Goal: Obtain resource: Download file/media

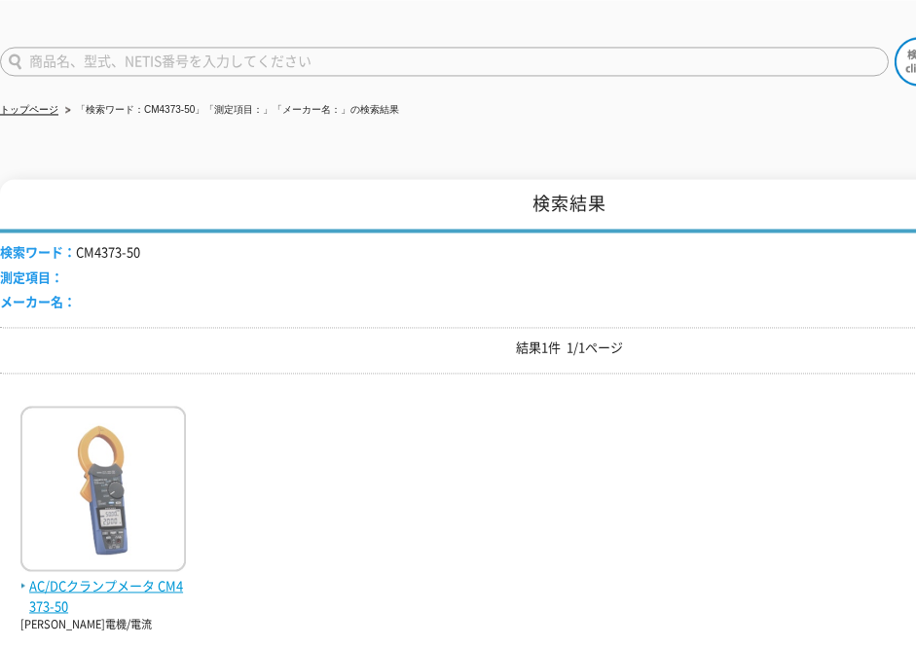
scroll to position [280, 0]
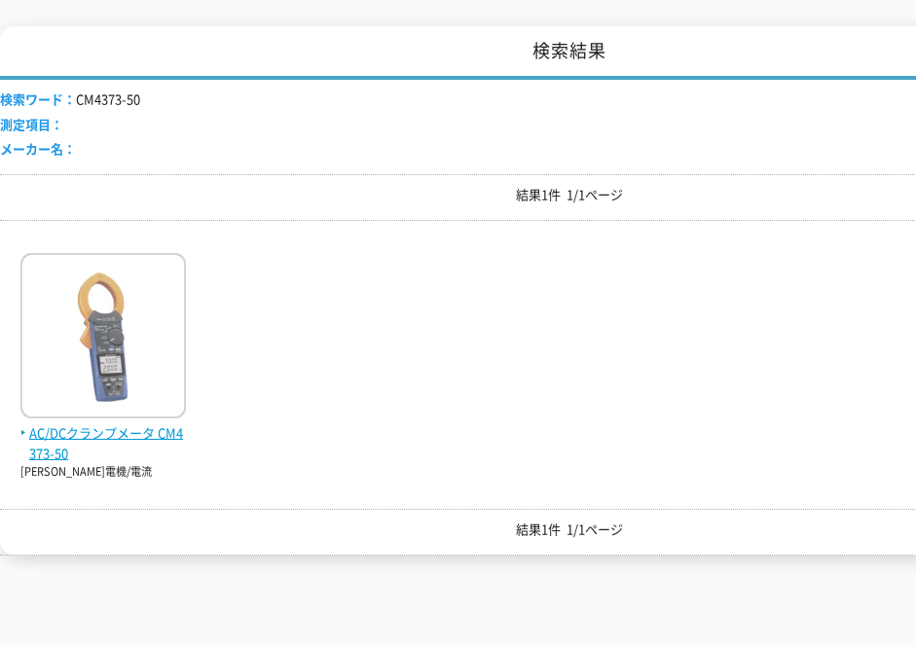
click at [84, 335] on img at bounding box center [102, 338] width 165 height 170
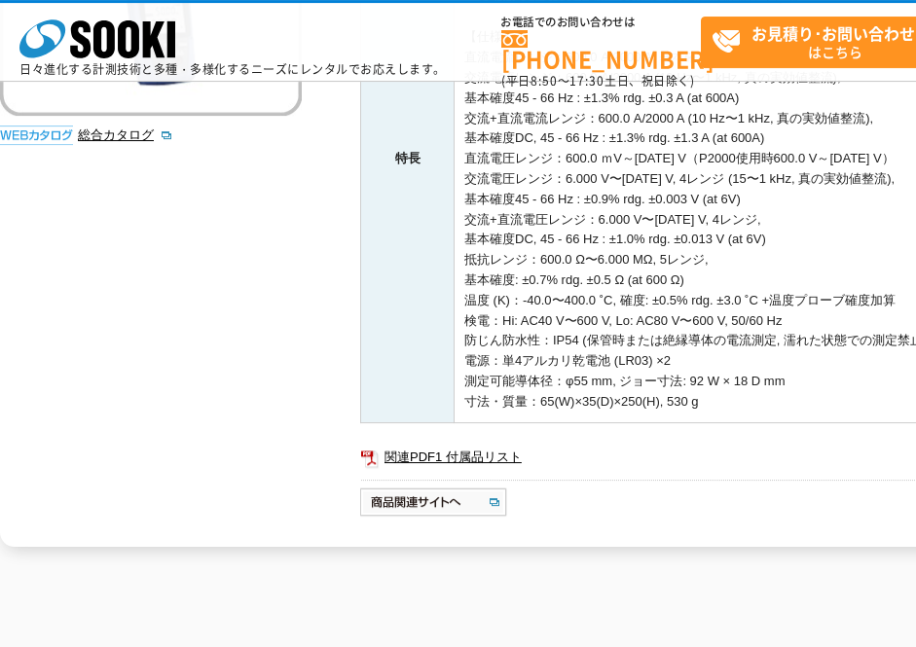
scroll to position [654, 0]
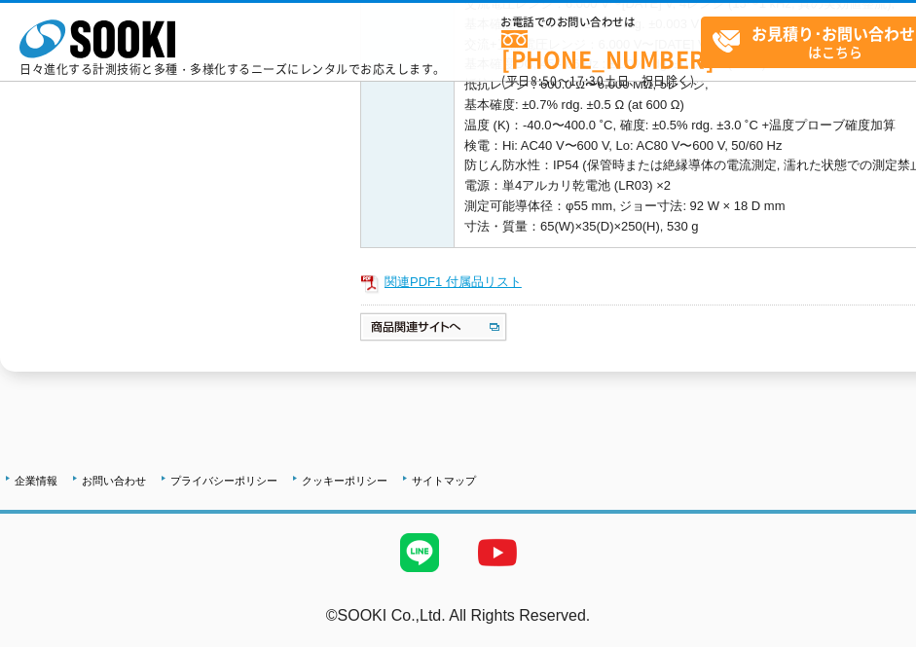
click at [428, 272] on link "関連PDF1 付属品リスト" at bounding box center [749, 282] width 779 height 25
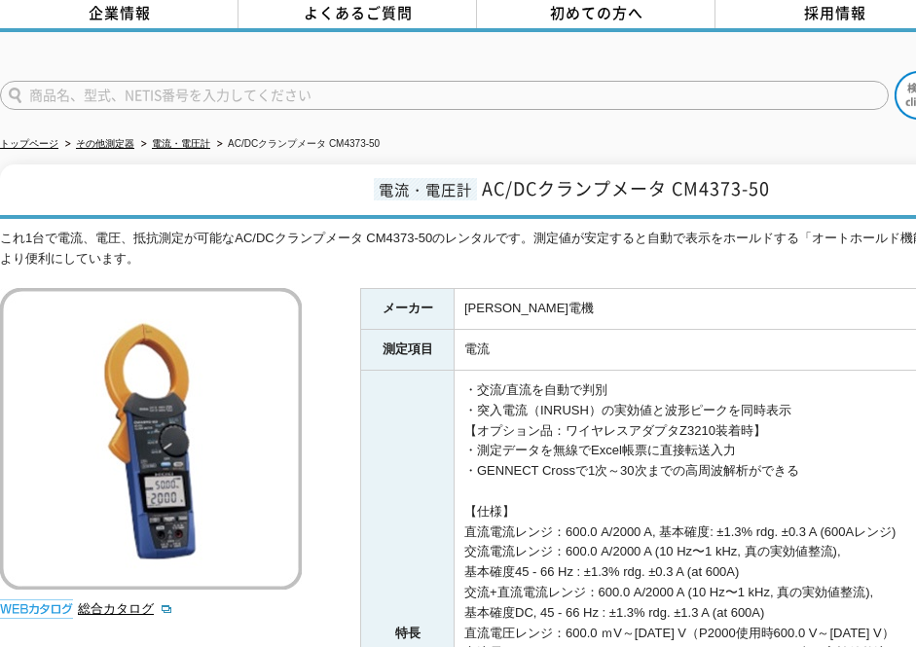
click at [110, 89] on input "text" at bounding box center [444, 95] width 889 height 29
type input "CM4373"
click at [895, 71] on button at bounding box center [919, 95] width 49 height 49
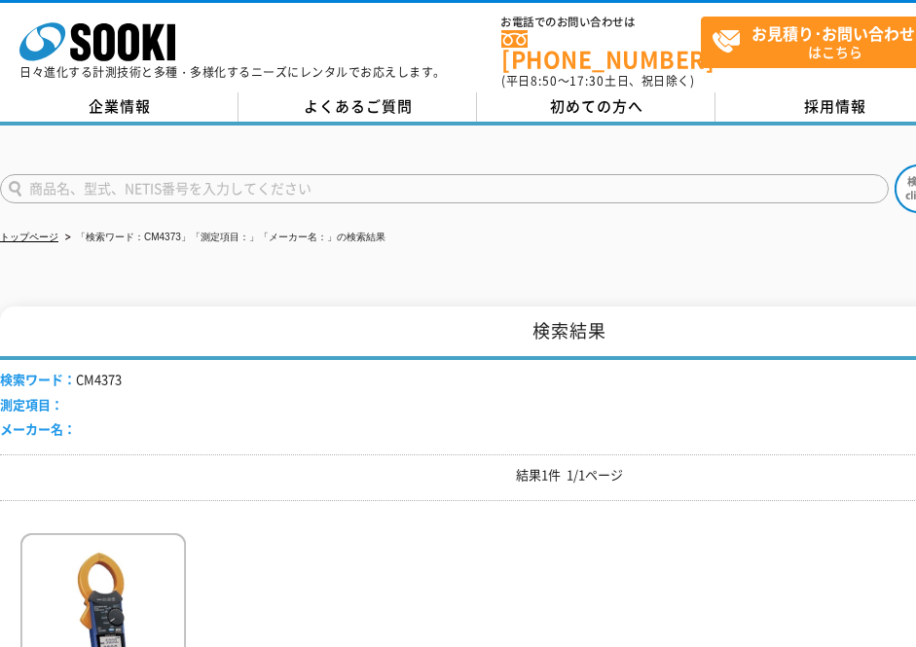
scroll to position [280, 0]
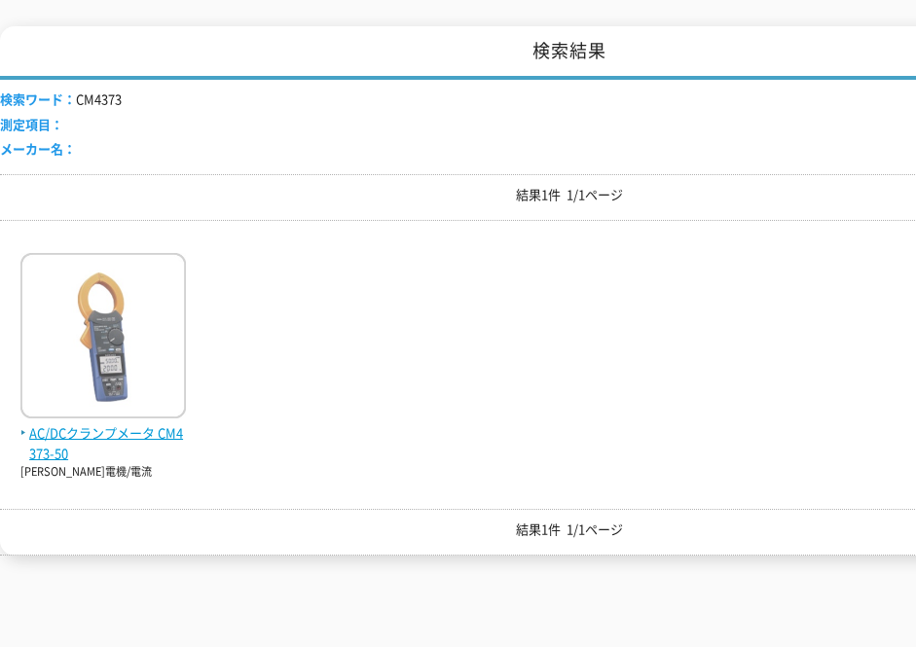
click at [118, 423] on span "AC/DCクランプメータ CM4373-50" at bounding box center [102, 443] width 165 height 41
